Goal: Information Seeking & Learning: Learn about a topic

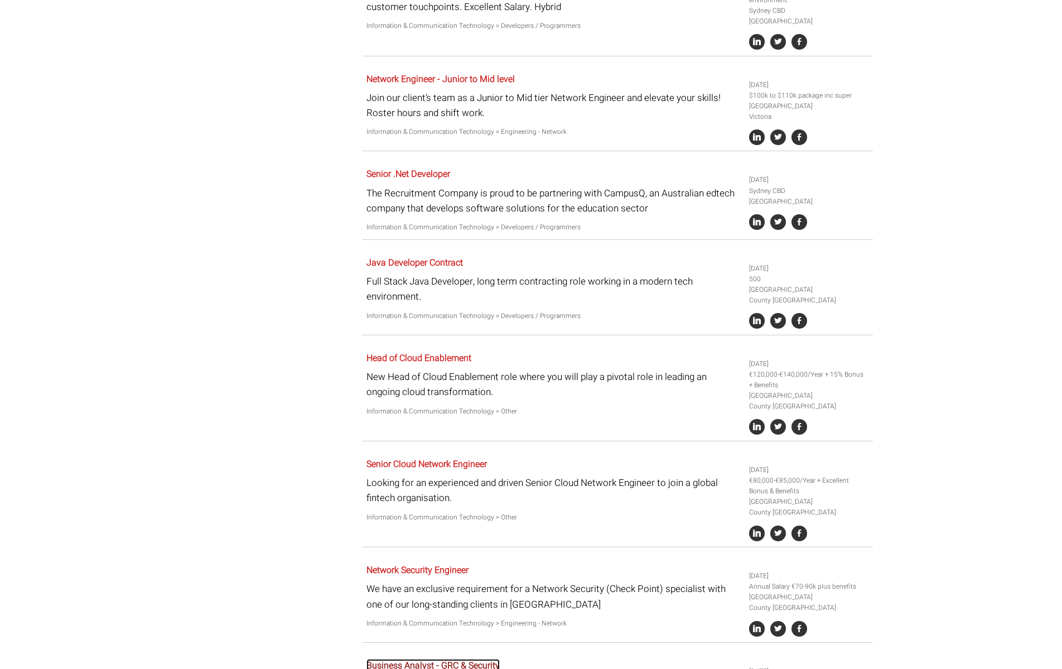
scroll to position [1424, 0]
